Goal: Task Accomplishment & Management: Manage account settings

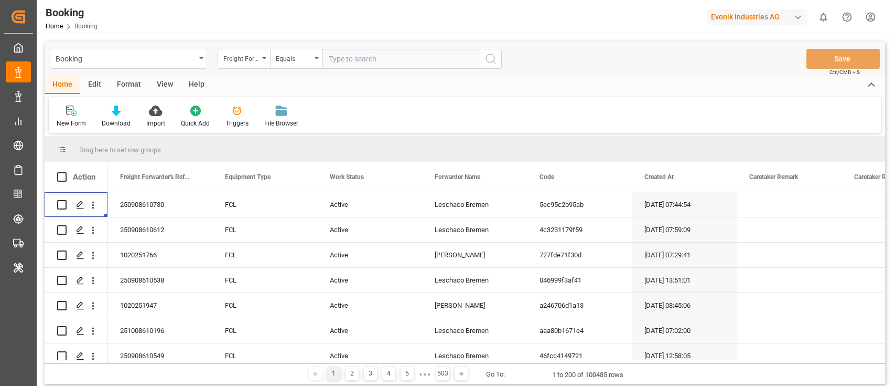
click at [796, 23] on div "Evonik Industries AG" at bounding box center [757, 16] width 101 height 15
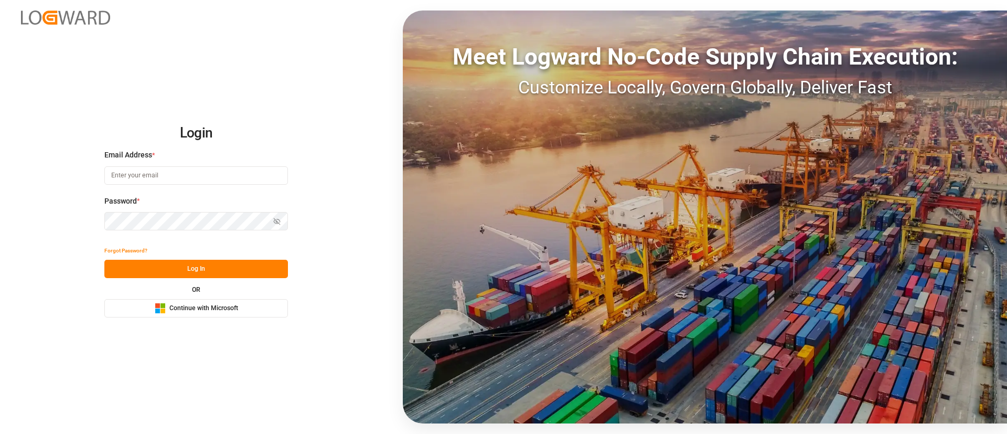
click at [238, 312] on span "Continue with Microsoft" at bounding box center [203, 308] width 69 height 9
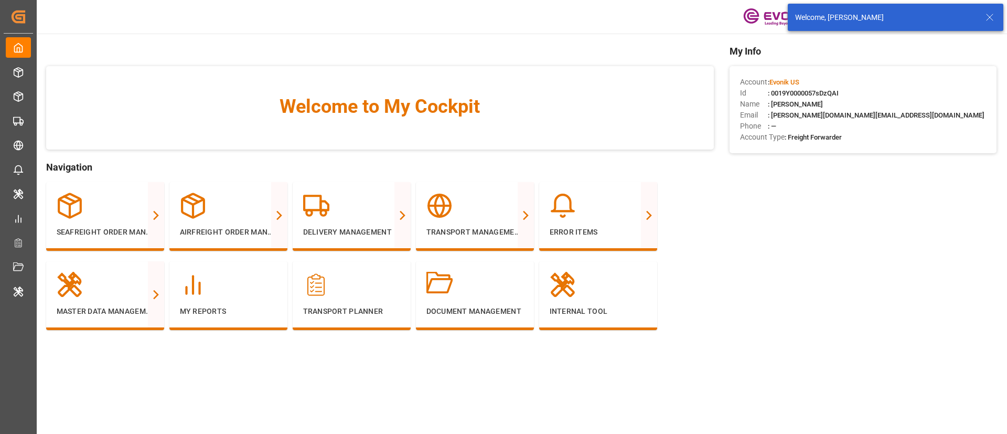
click at [988, 16] on icon at bounding box center [990, 17] width 13 height 13
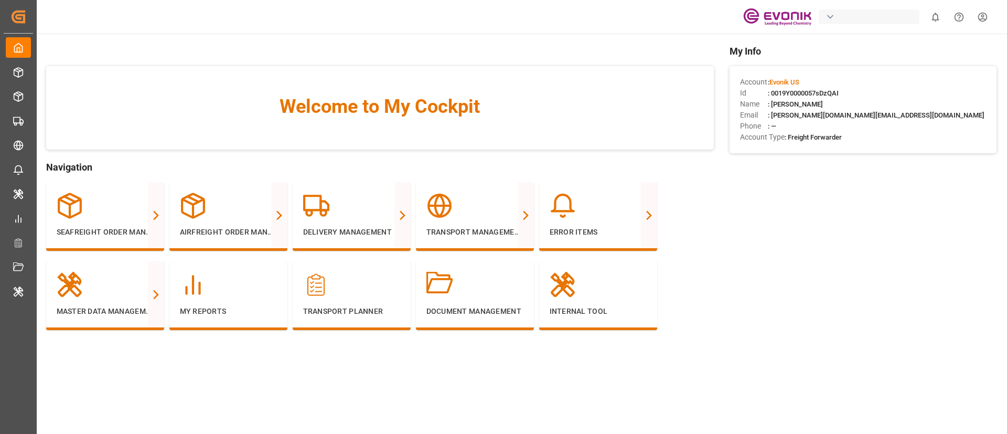
click at [898, 17] on div "button" at bounding box center [869, 16] width 101 height 15
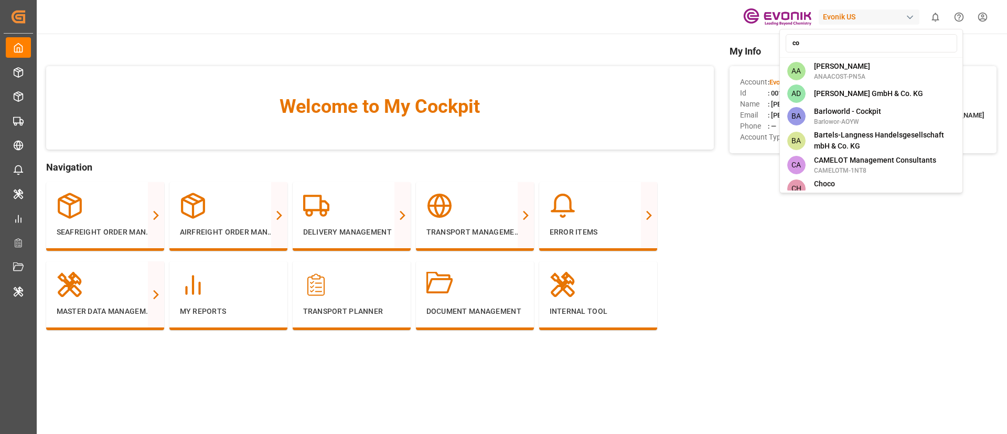
type input "c"
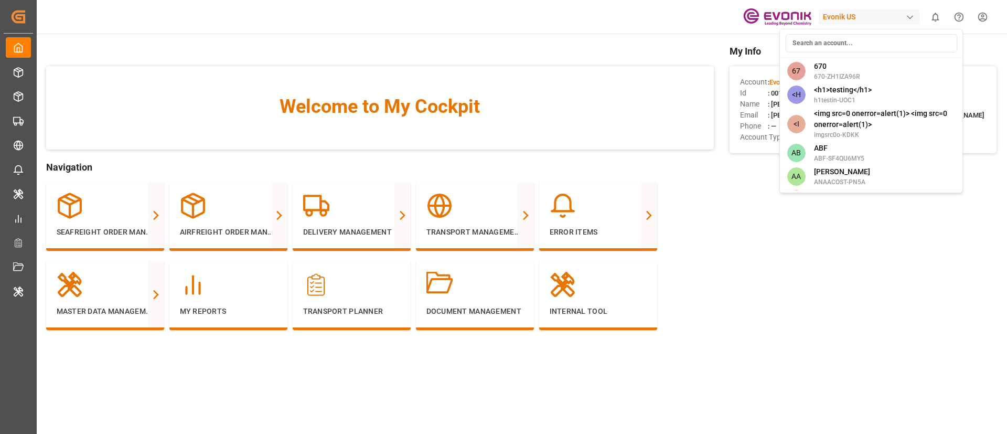
click at [708, 36] on html "Created by potrace 1.15, written by Peter Selinger 2001-2017 Created by potrace…" at bounding box center [503, 217] width 1007 height 434
